Goal: Check status: Check status

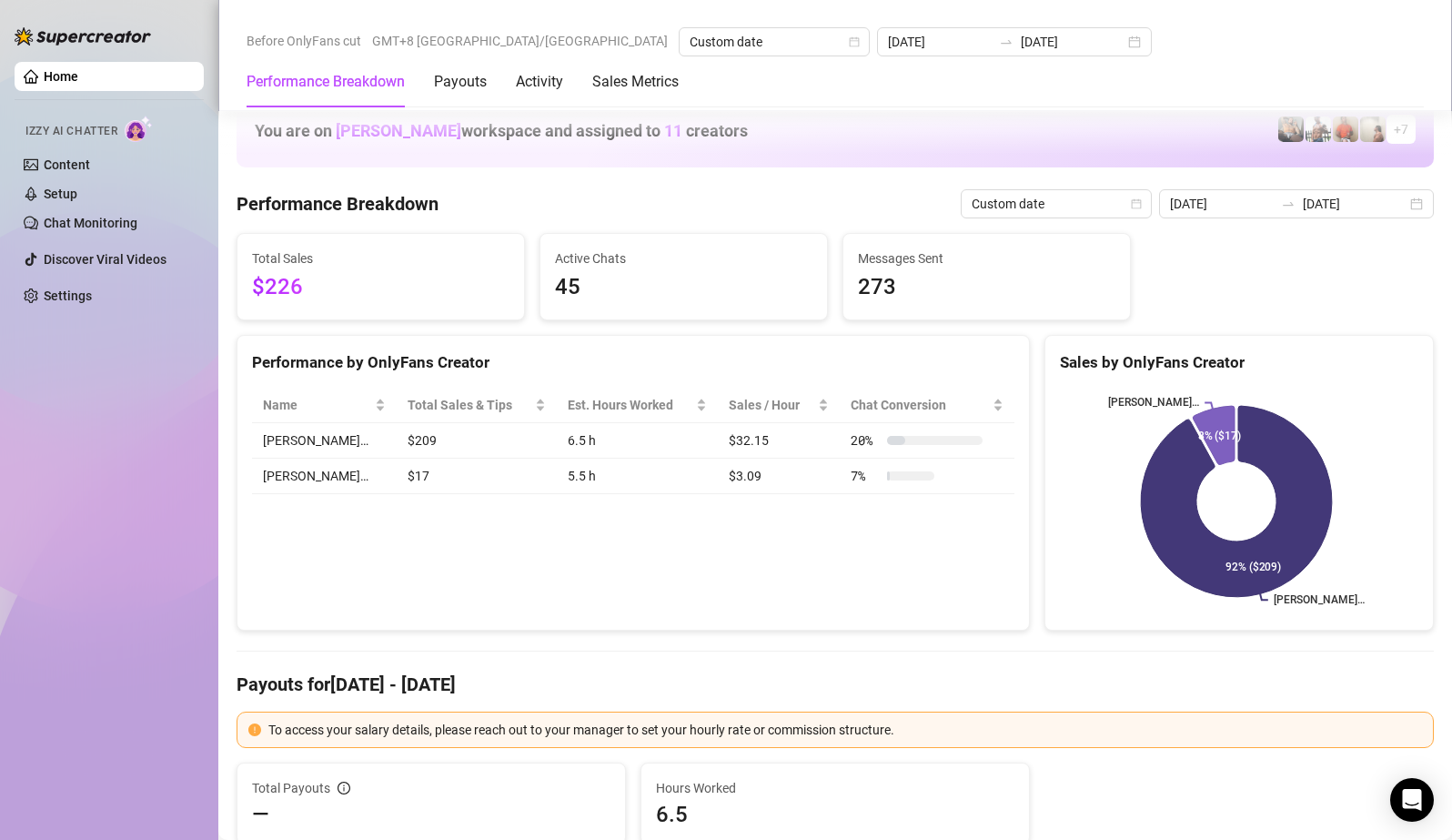
scroll to position [2365, 0]
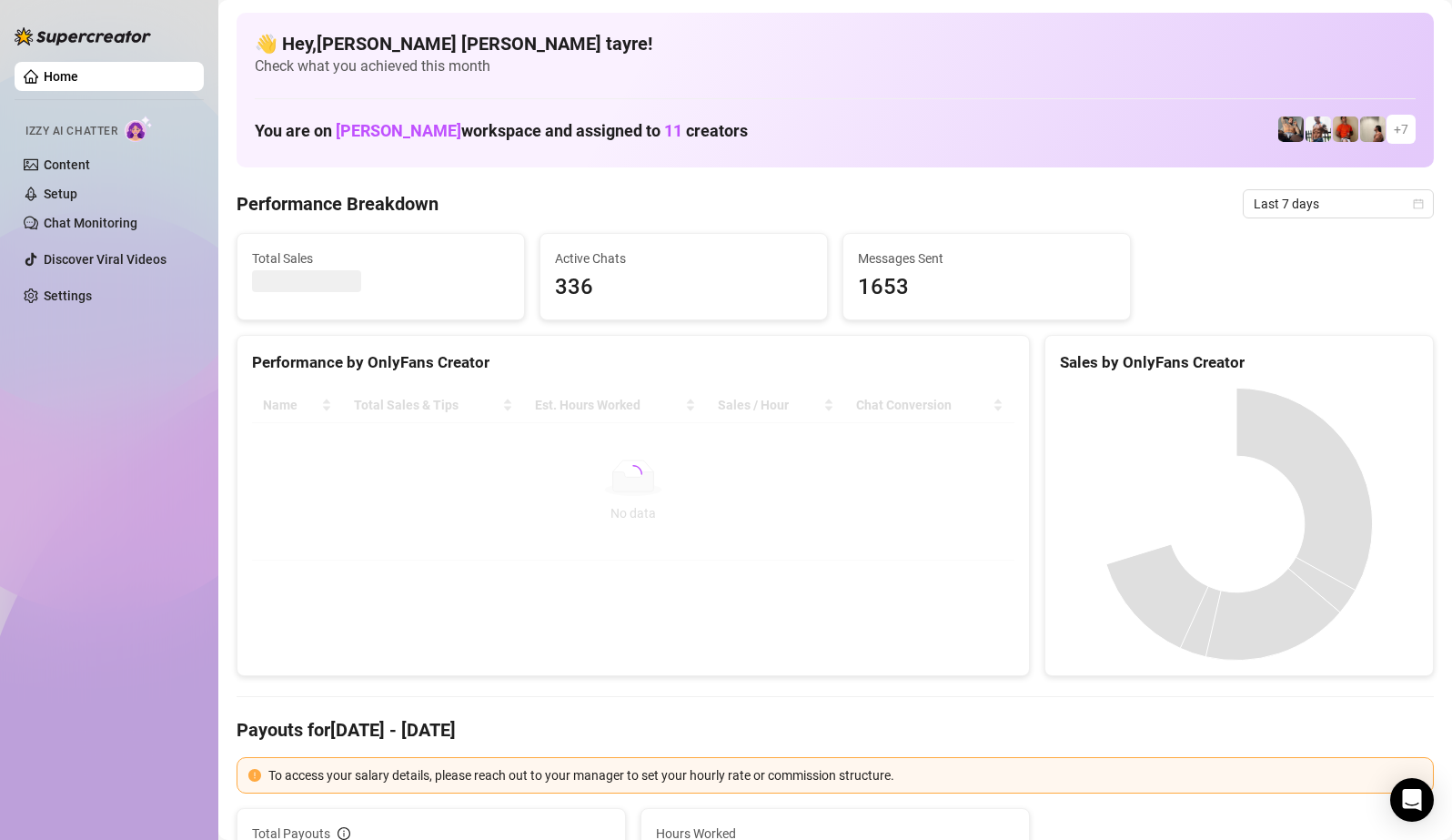
click at [579, 411] on div at bounding box center [633, 473] width 763 height 173
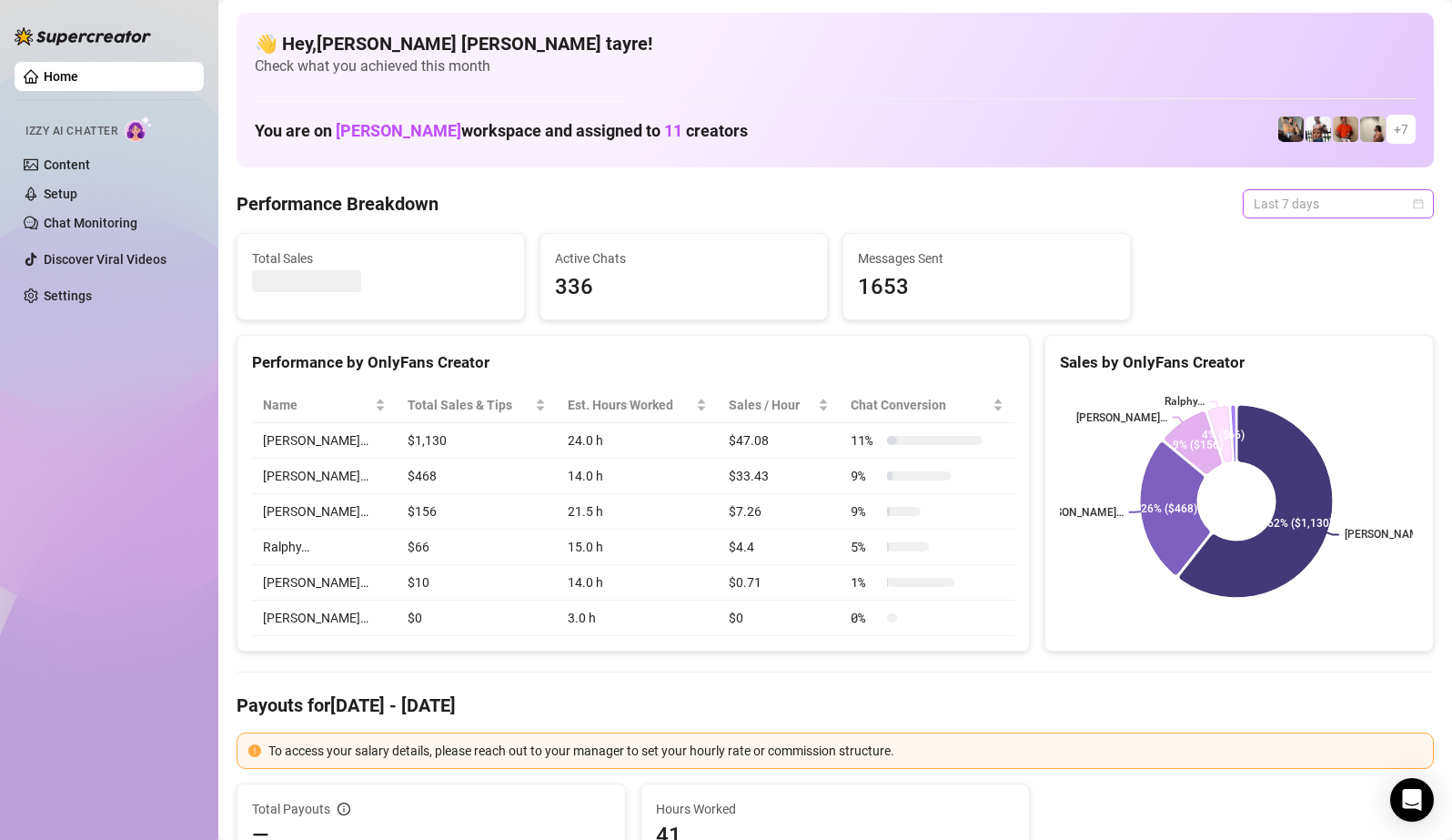
click at [1347, 200] on span "Last 7 days" at bounding box center [1338, 204] width 169 height 27
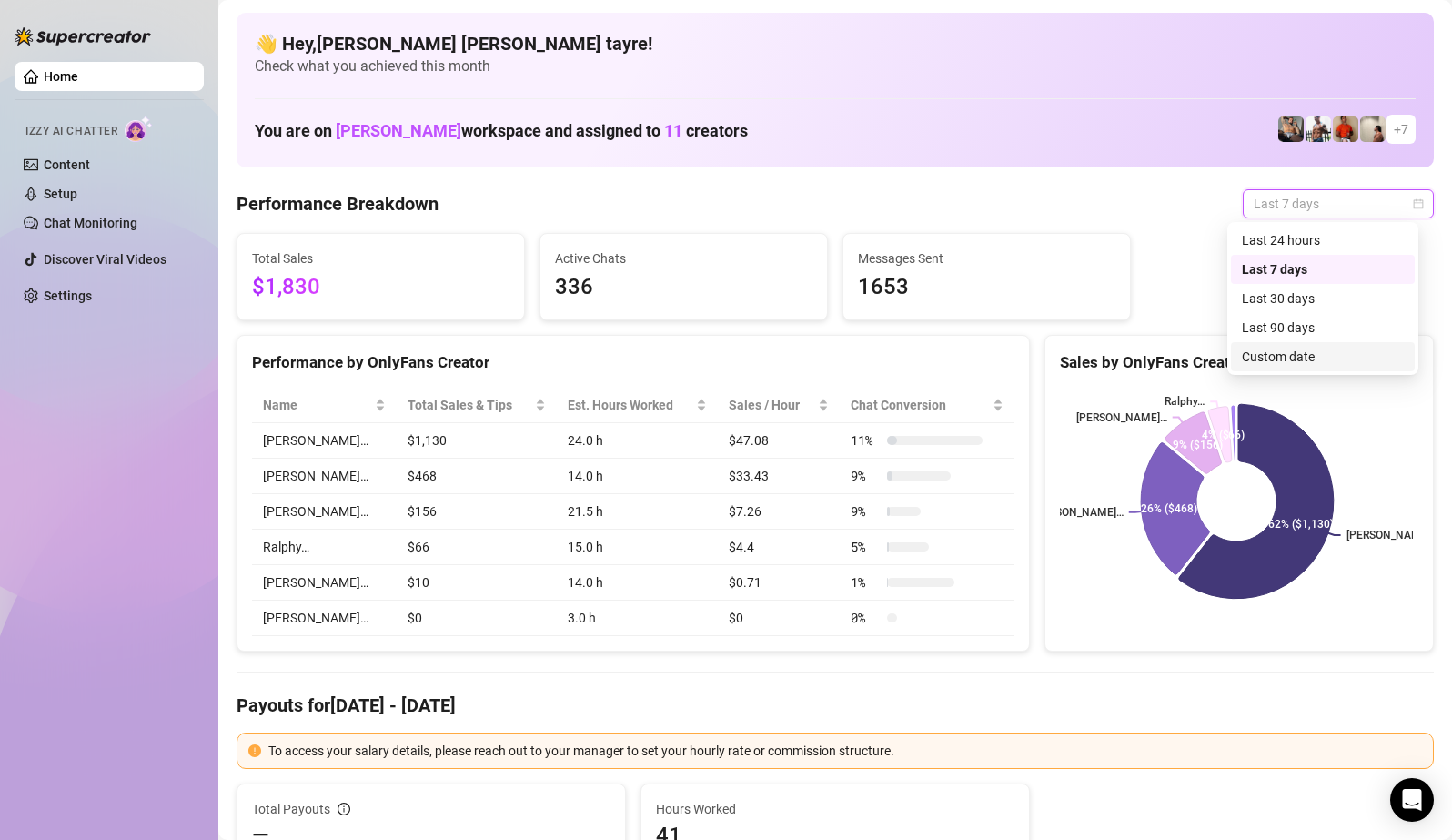
click at [1284, 352] on div "Custom date" at bounding box center [1323, 356] width 162 height 20
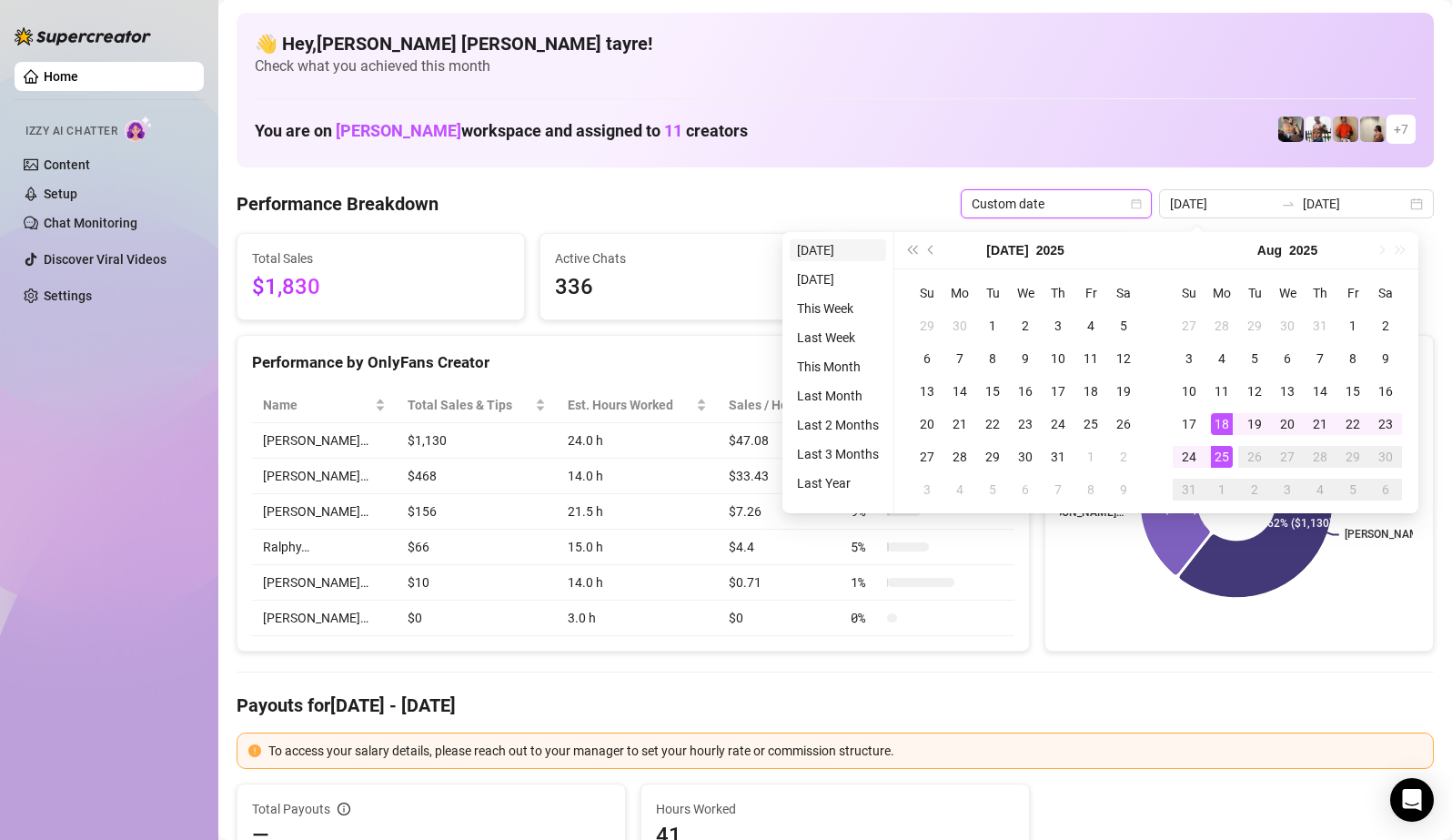
type input "[DATE]"
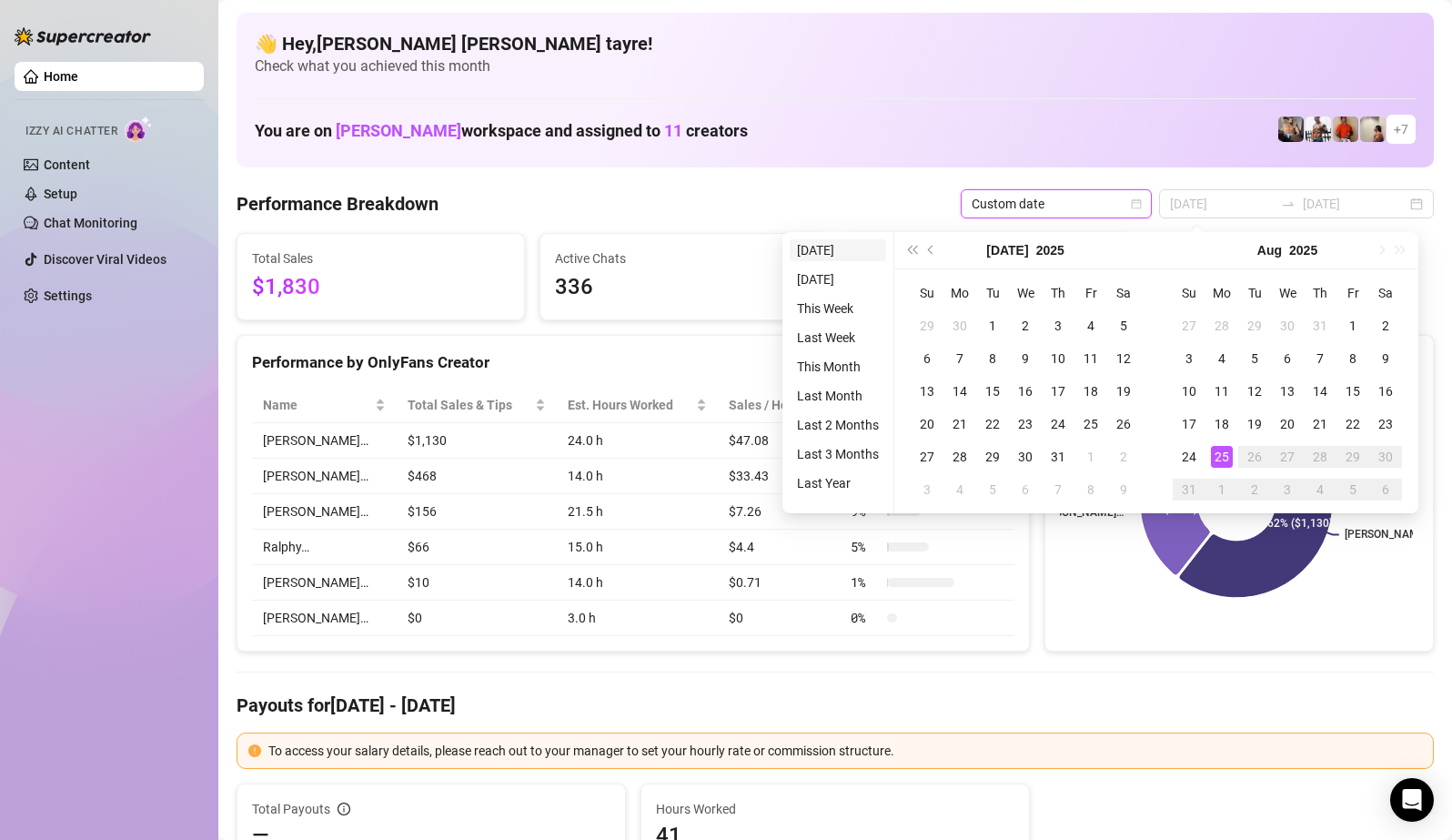
click at [849, 259] on li "[DATE]" at bounding box center [838, 250] width 96 height 22
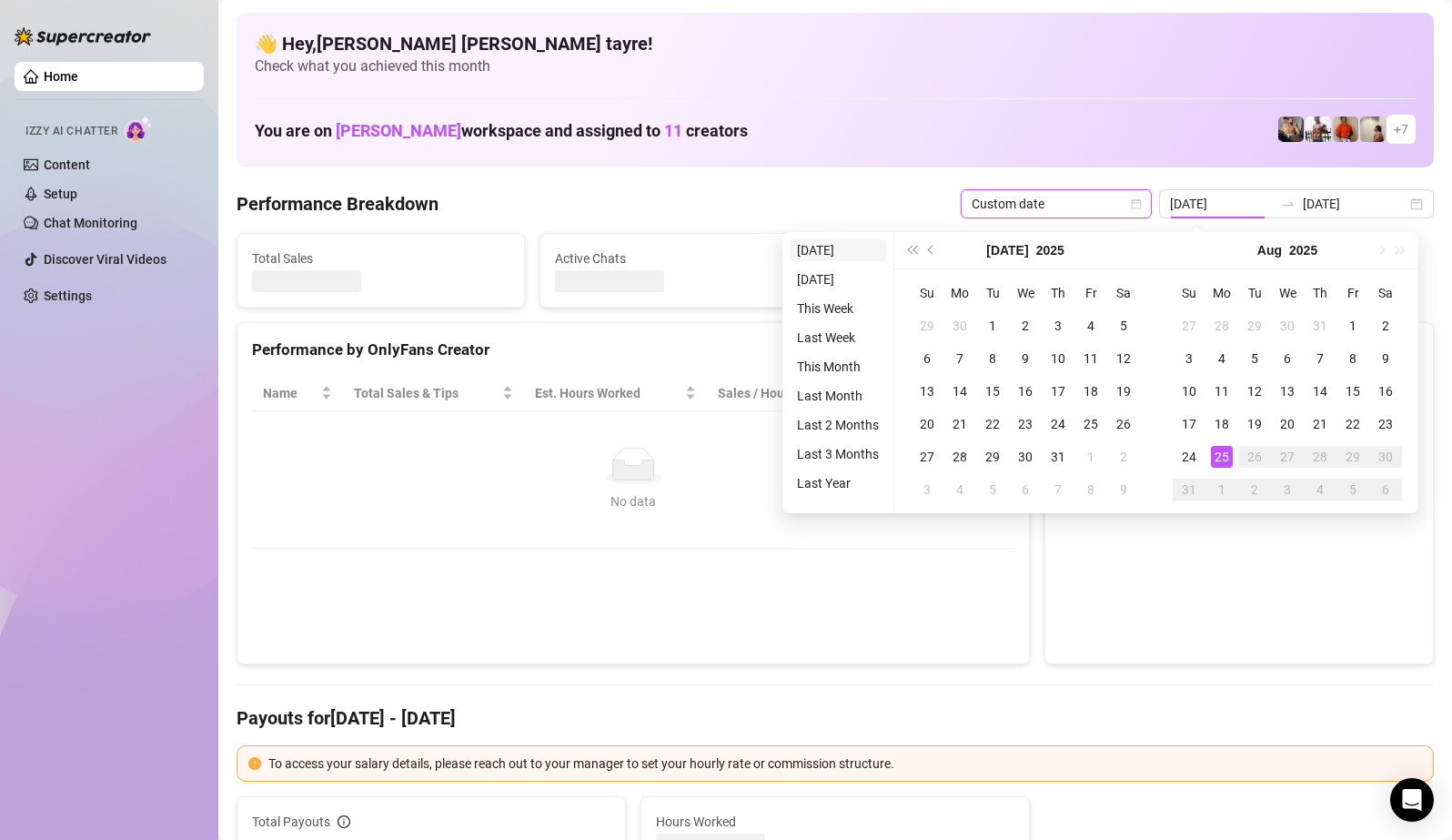
type input "[DATE]"
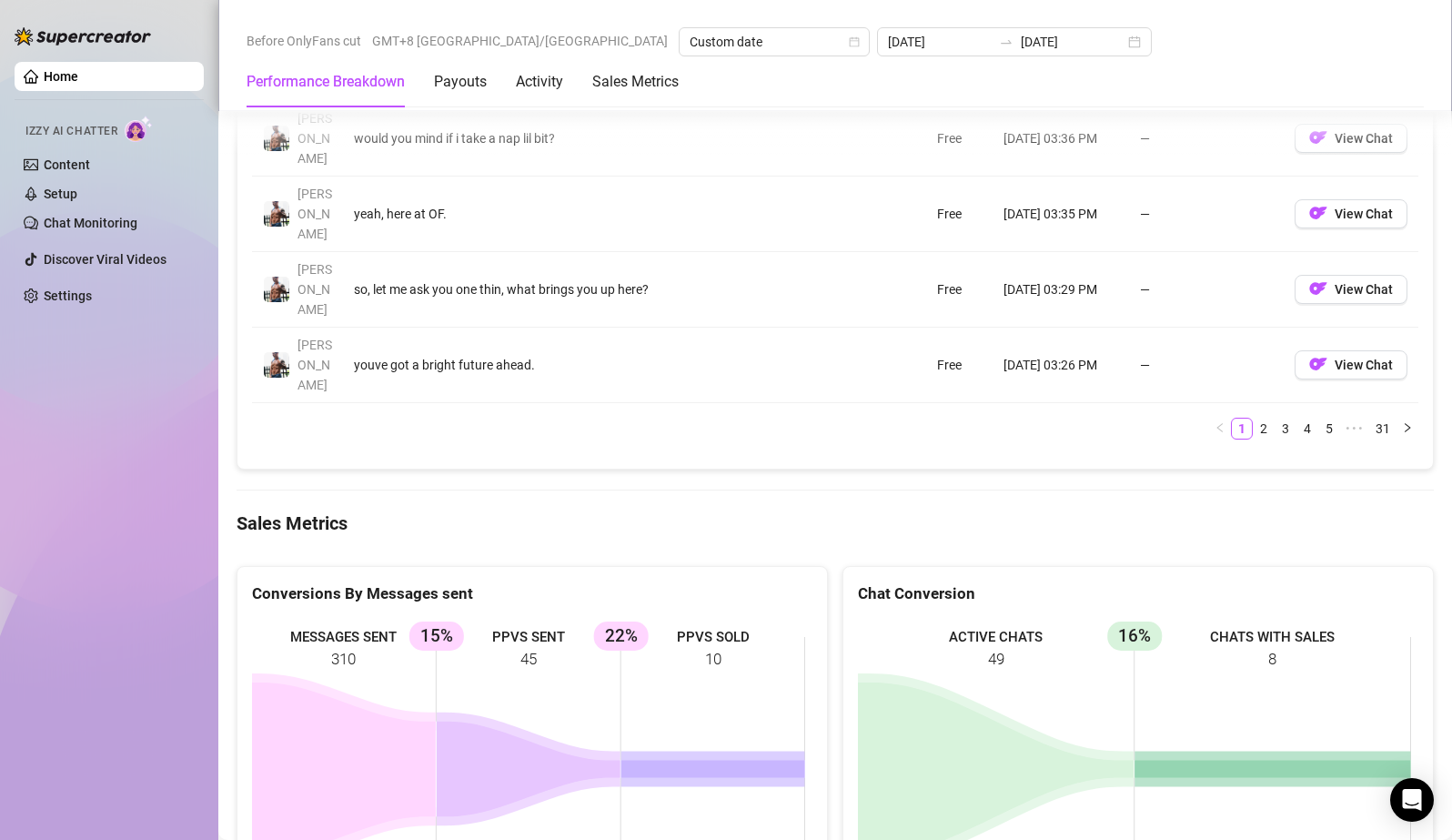
scroll to position [2365, 0]
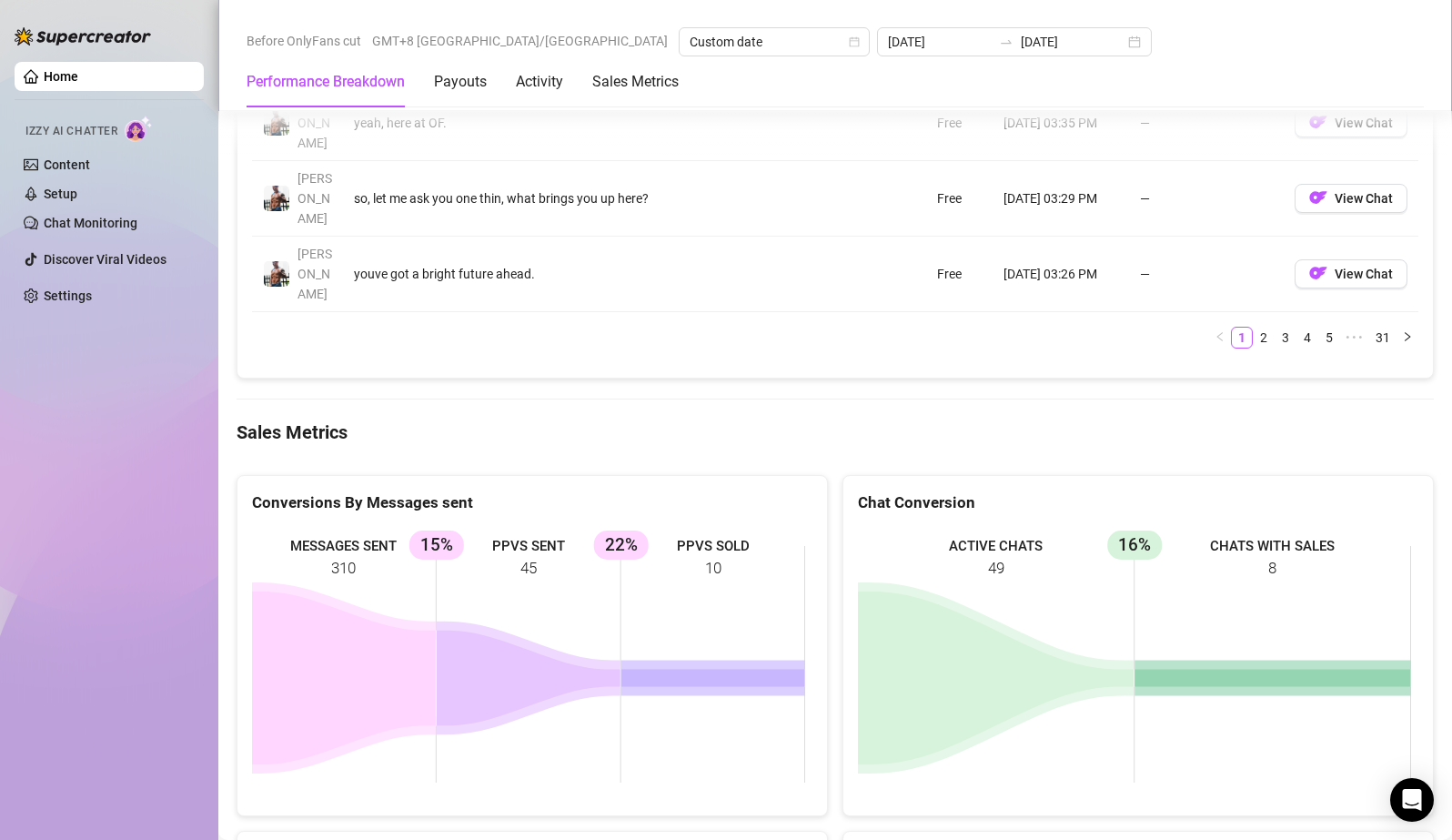
click at [189, 388] on div "Home Izzy AI Chatter Content Setup Chat Monitoring Discover Viral Videos Settin…" at bounding box center [108, 411] width 190 height 823
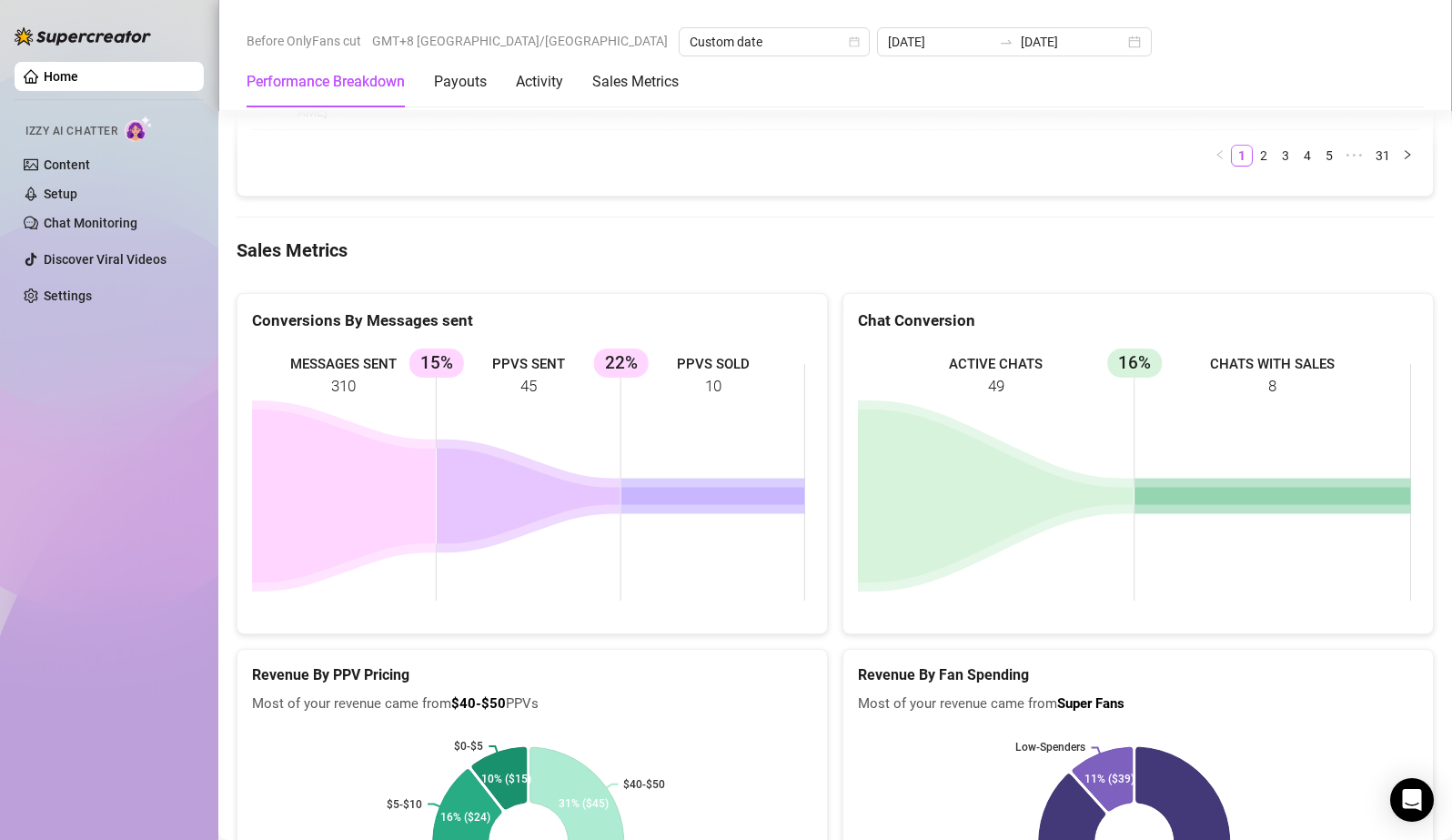
scroll to position [2183, 0]
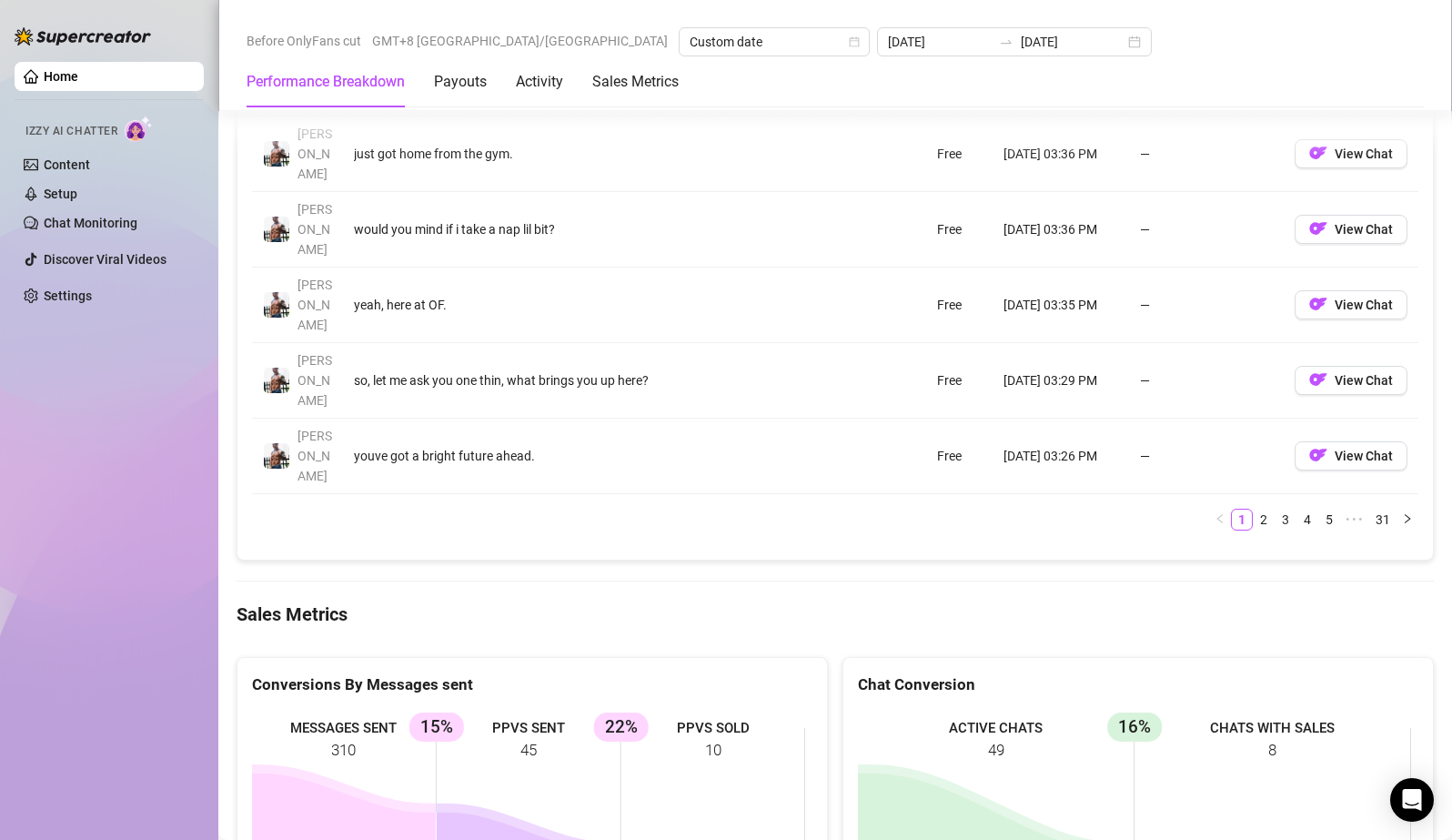
drag, startPoint x: 1303, startPoint y: 583, endPoint x: 1250, endPoint y: 552, distance: 61.4
click at [1250, 710] on rect at bounding box center [1134, 846] width 553 height 272
click at [1251, 710] on rect at bounding box center [1134, 846] width 553 height 272
click at [1261, 710] on rect at bounding box center [1134, 846] width 553 height 272
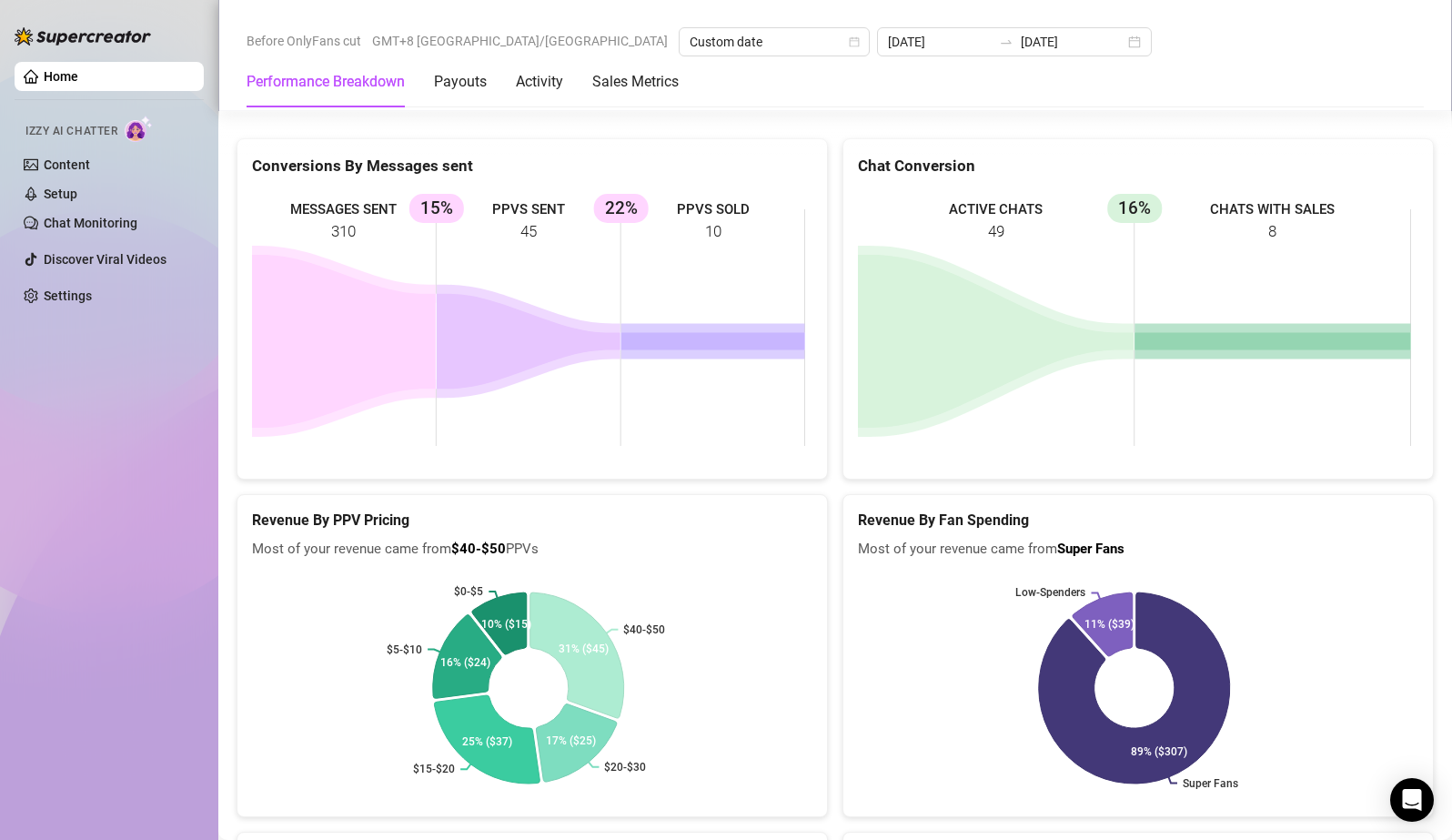
scroll to position [2884, 0]
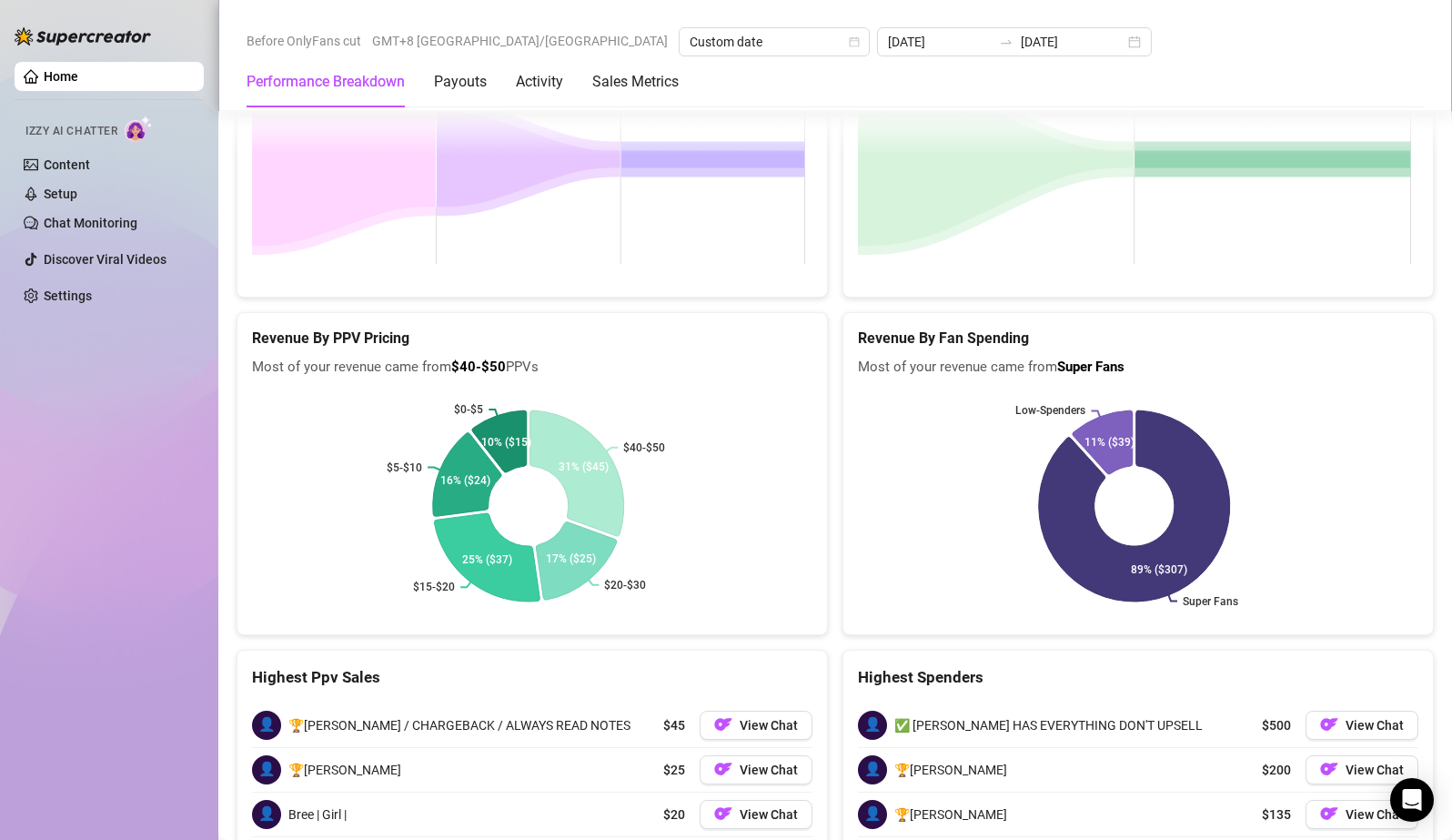
click at [1262, 715] on span "$500" at bounding box center [1276, 724] width 29 height 20
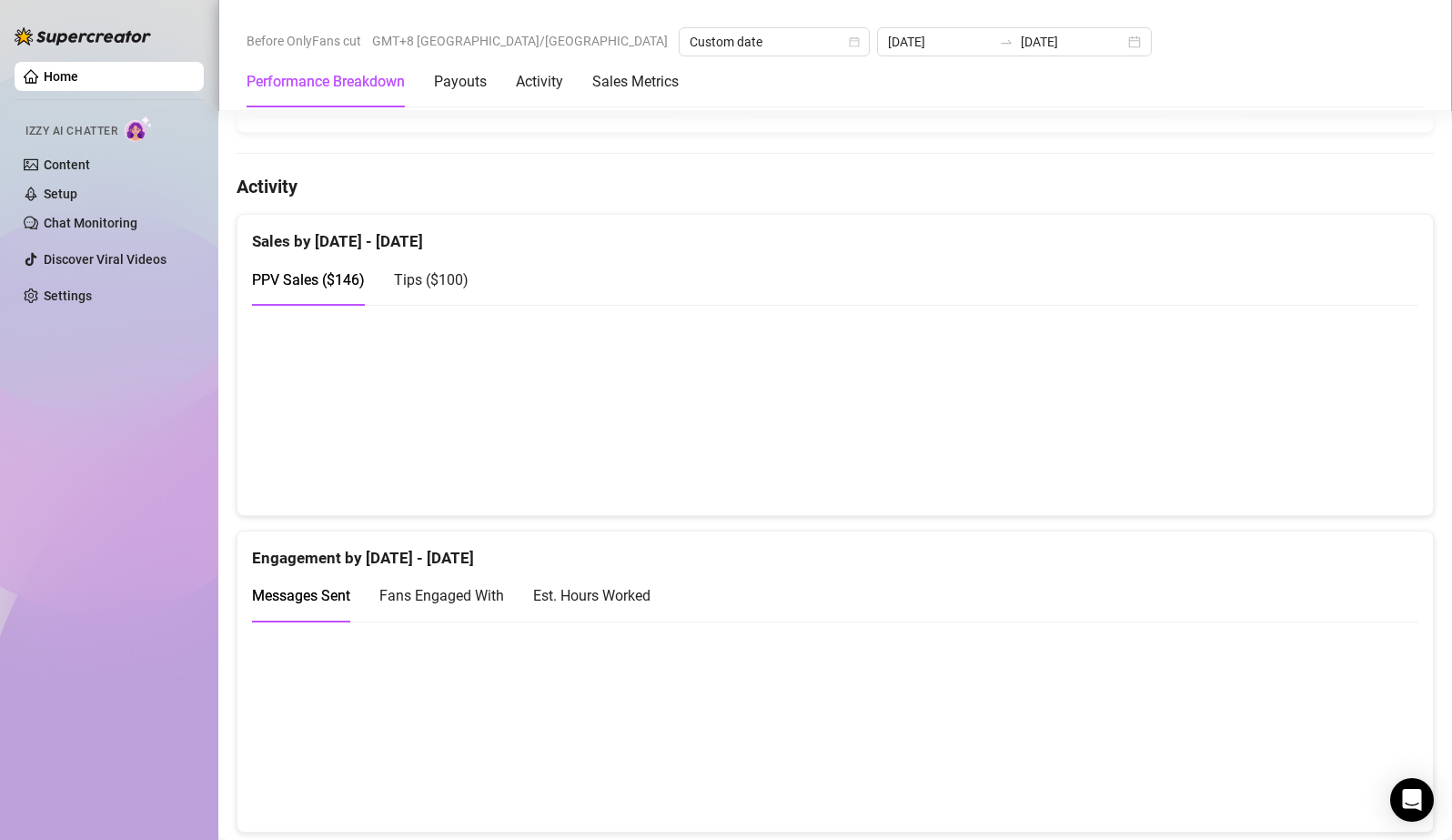
scroll to position [1064, 0]
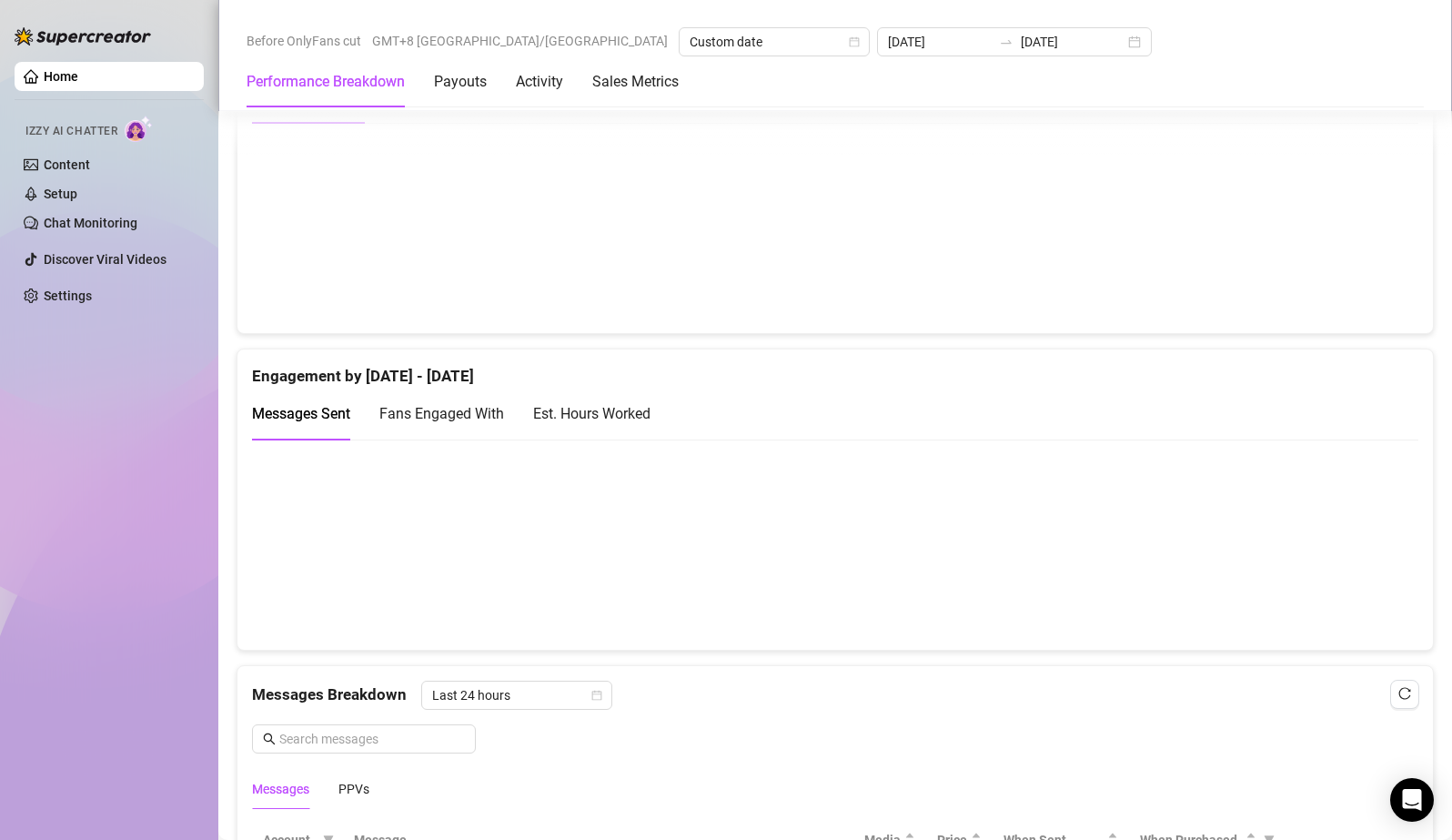
click at [828, 621] on canvas at bounding box center [827, 544] width 1151 height 182
click at [823, 620] on canvas at bounding box center [827, 544] width 1151 height 182
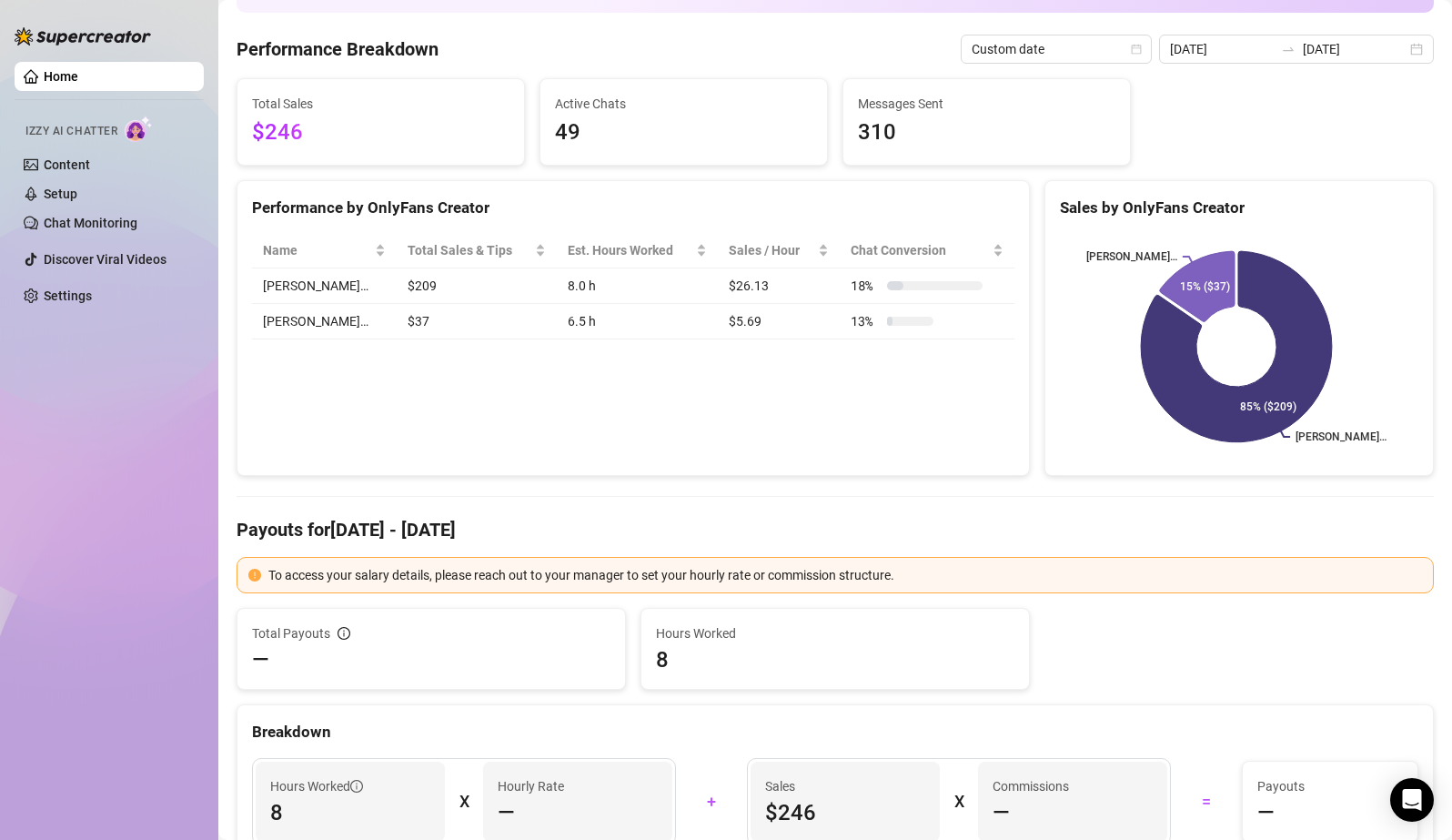
scroll to position [0, 0]
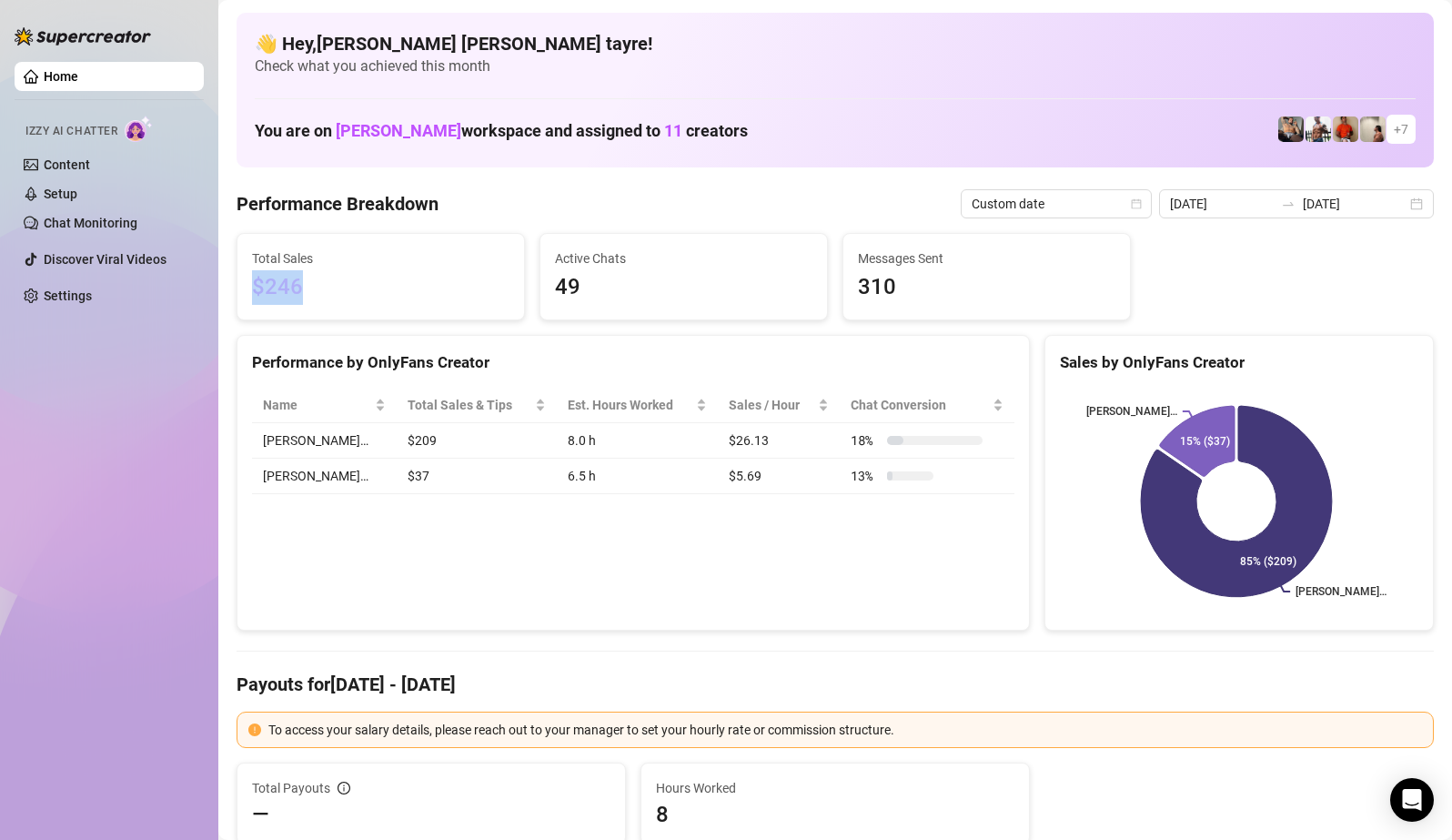
drag, startPoint x: 300, startPoint y: 292, endPoint x: 249, endPoint y: 292, distance: 51.0
click at [249, 292] on div "Total Sales $246" at bounding box center [381, 276] width 287 height 86
click at [350, 283] on span "$246" at bounding box center [380, 288] width 257 height 35
click at [422, 557] on div "Performance by OnlyFans Creator Name Total Sales & Tips Est. Hours Worked Sales…" at bounding box center [633, 483] width 793 height 297
click at [1262, 206] on input "[DATE]" at bounding box center [1222, 204] width 104 height 20
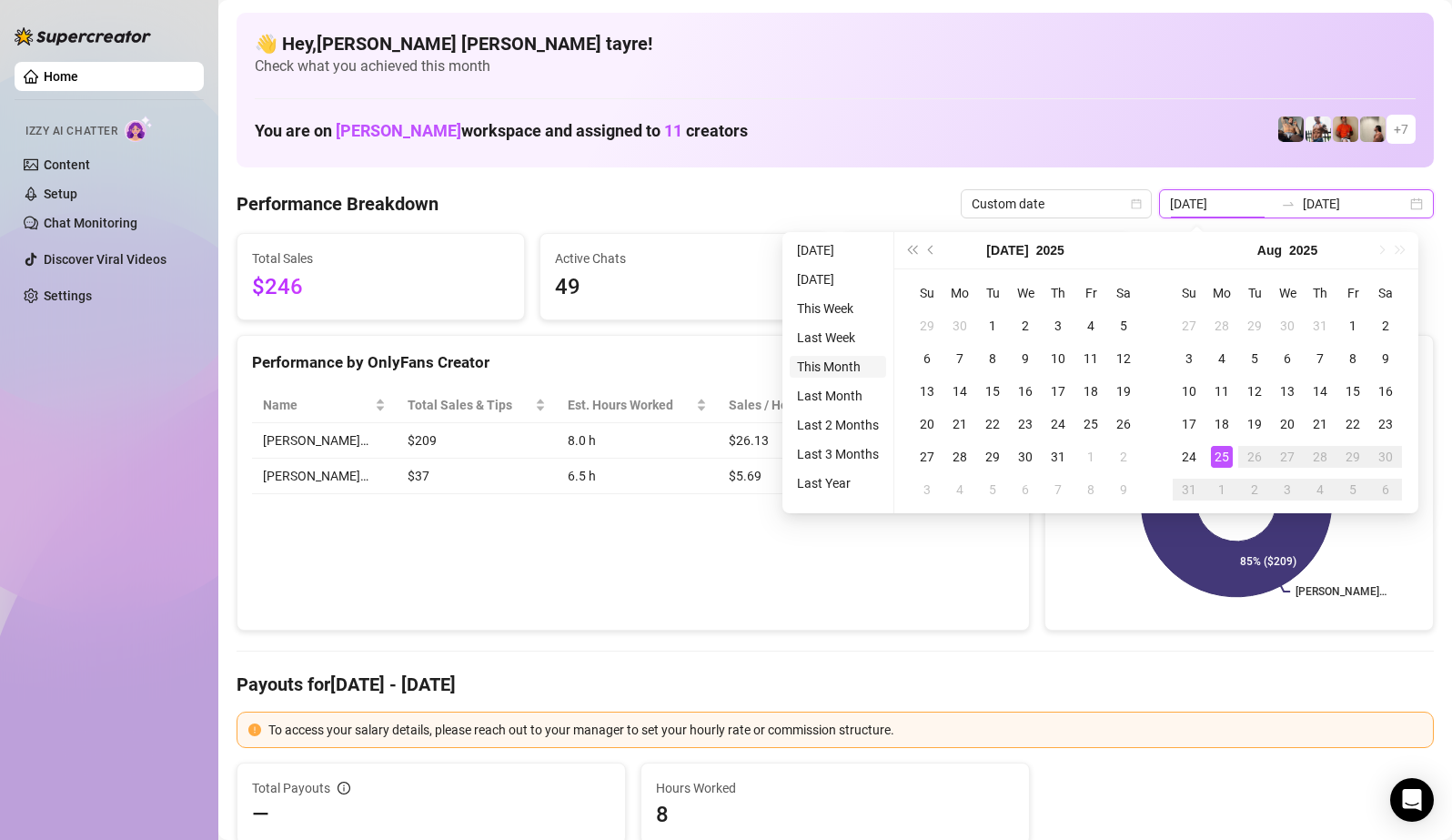
type input "[DATE]"
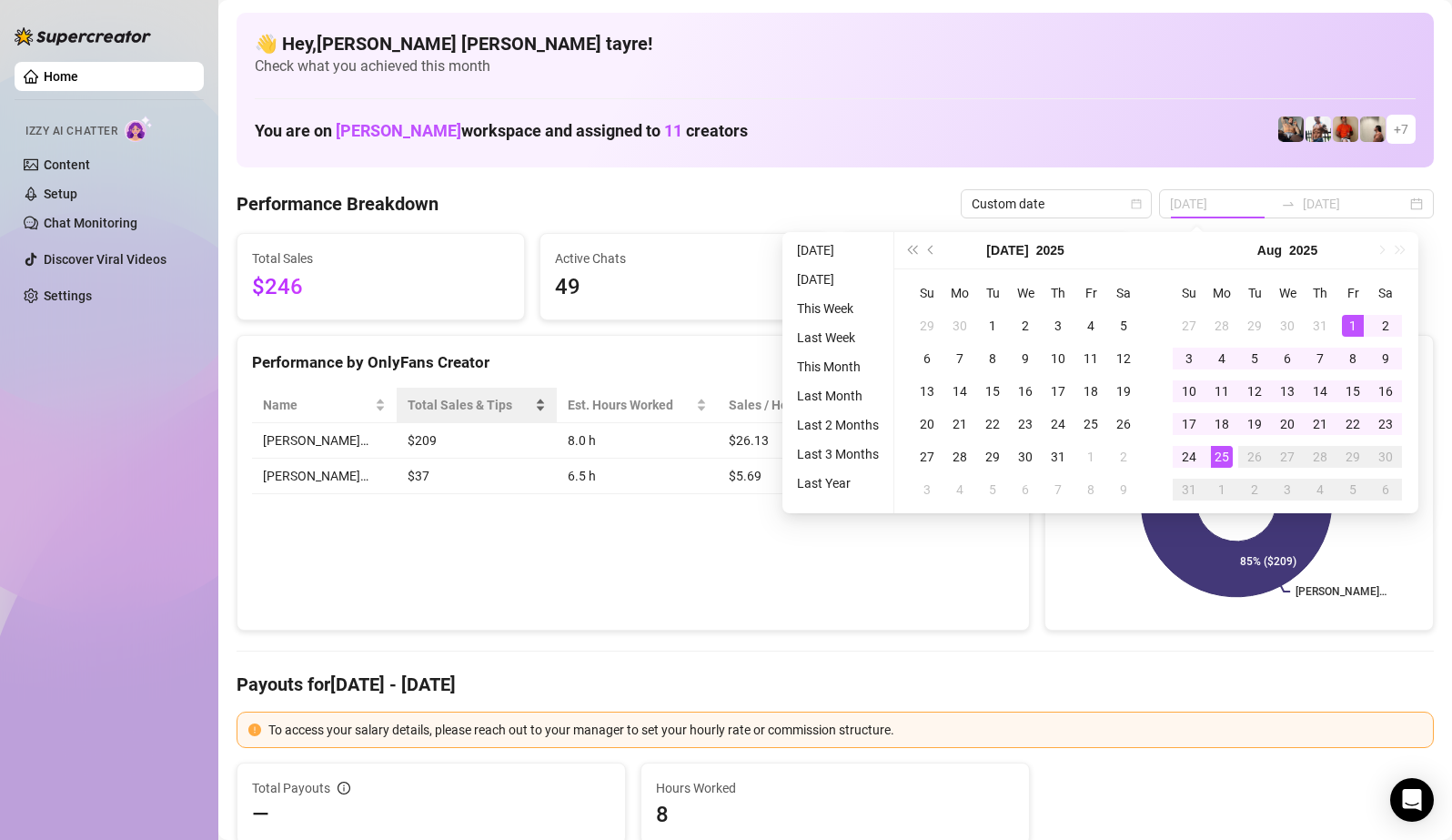
click at [831, 359] on li "This Month" at bounding box center [838, 366] width 96 height 22
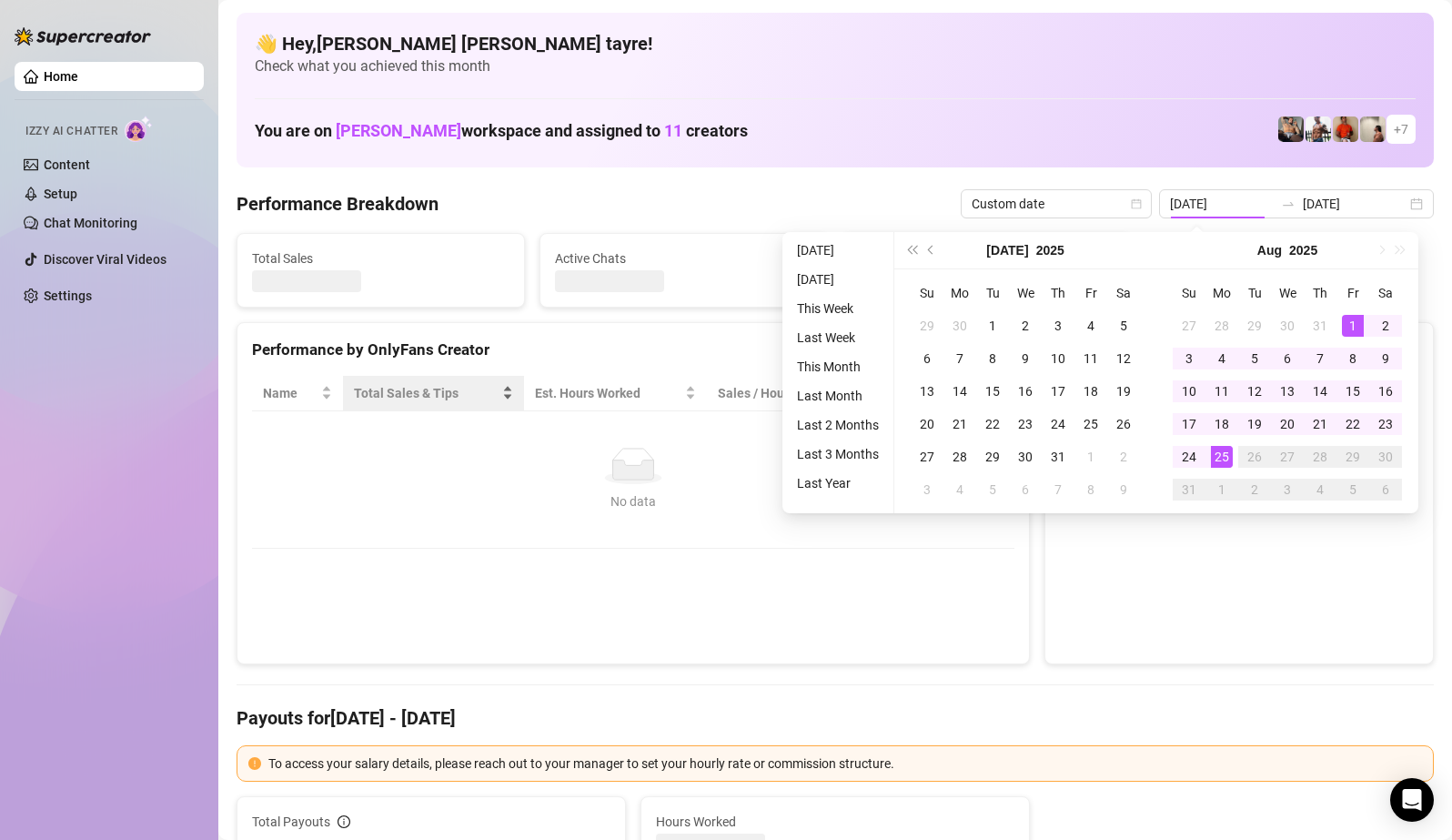
type input "[DATE]"
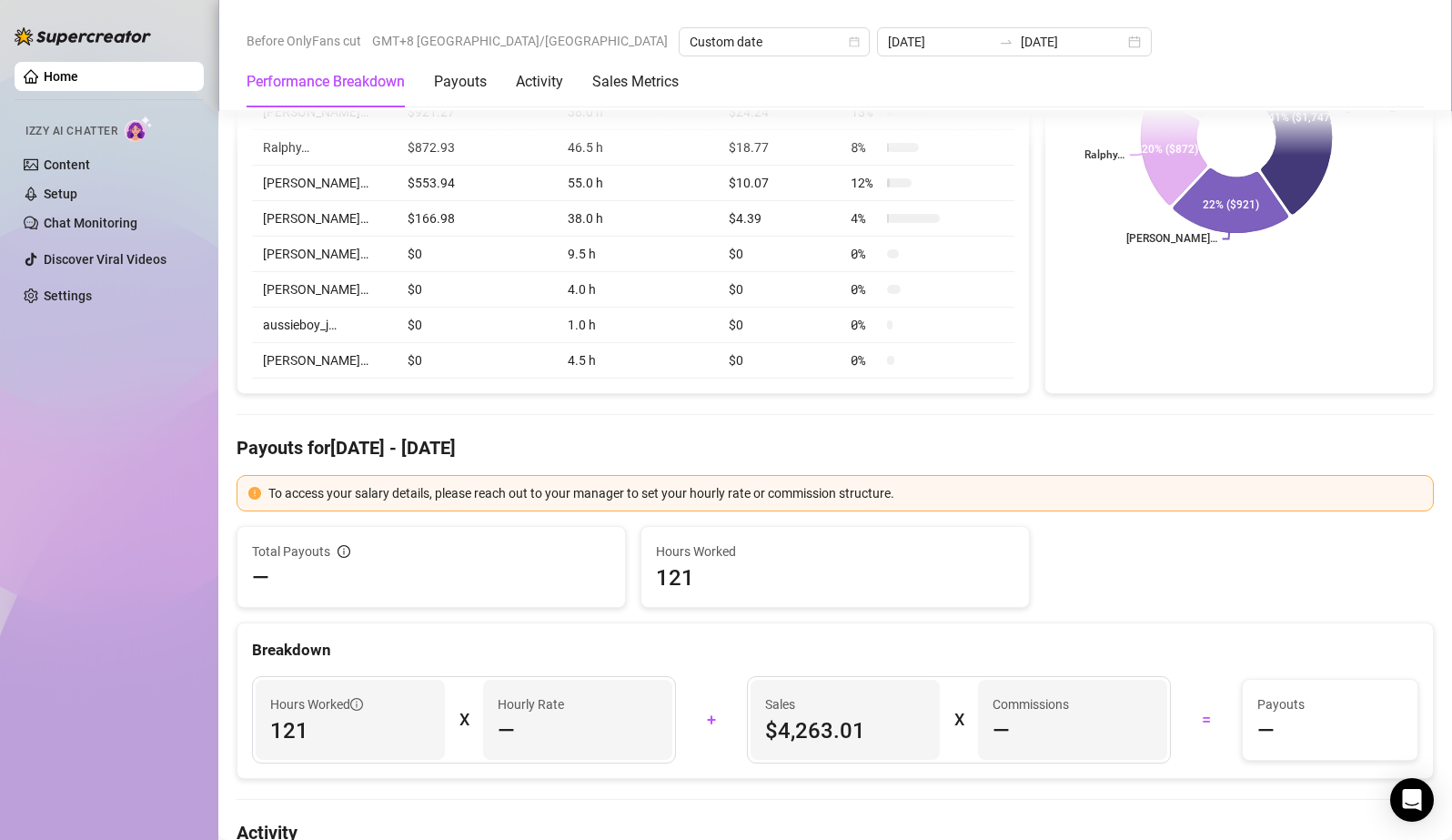
scroll to position [454, 0]
